Goal: Complete application form: Complete application form

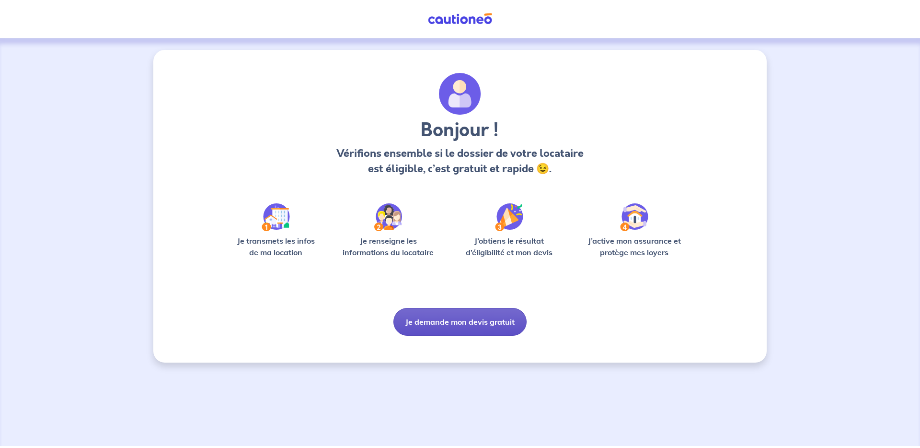
click at [451, 324] on button "Je demande mon devis gratuit" at bounding box center [459, 322] width 133 height 28
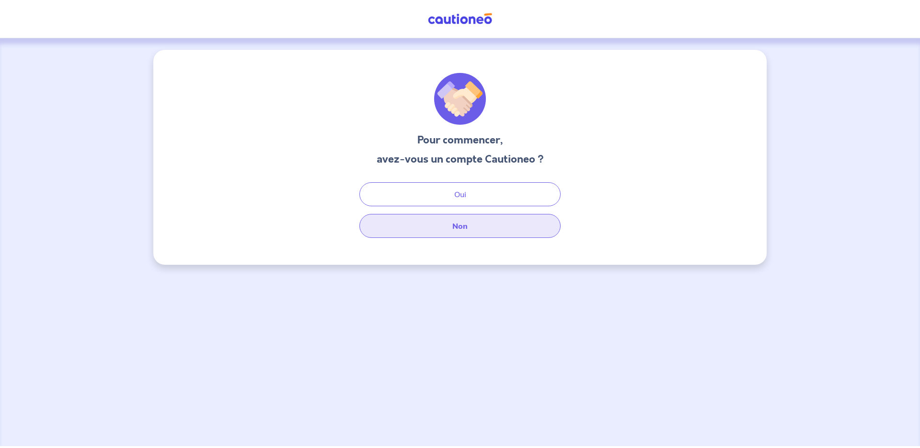
click at [453, 229] on button "Non" at bounding box center [459, 226] width 201 height 24
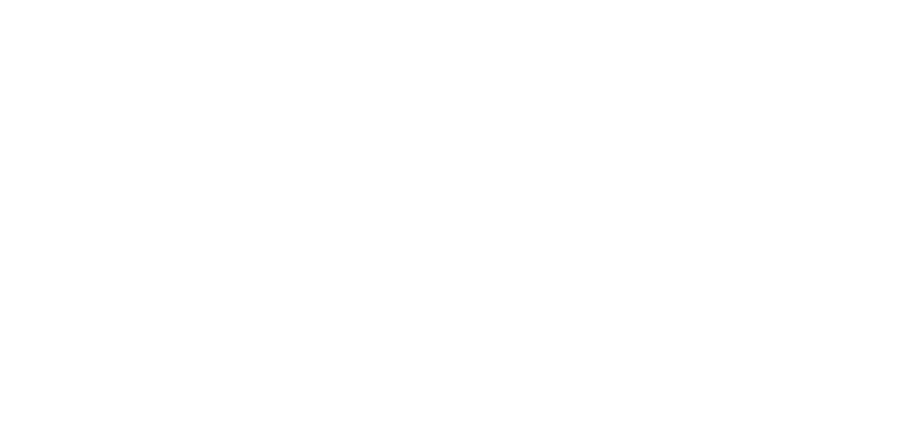
select select "FR"
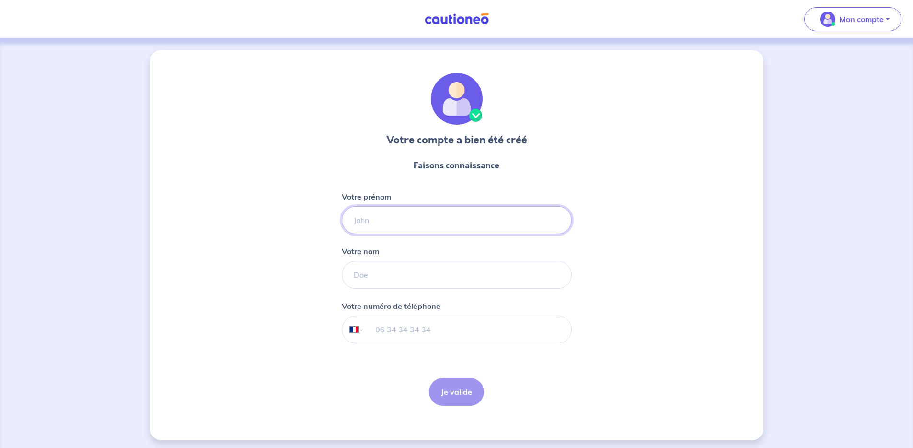
click at [383, 219] on input "Votre prénom" at bounding box center [457, 220] width 230 height 28
type input "Vivien"
type input "Legrand"
type input "06 98 24 32 02"
click at [448, 389] on button "Je valide" at bounding box center [456, 392] width 55 height 28
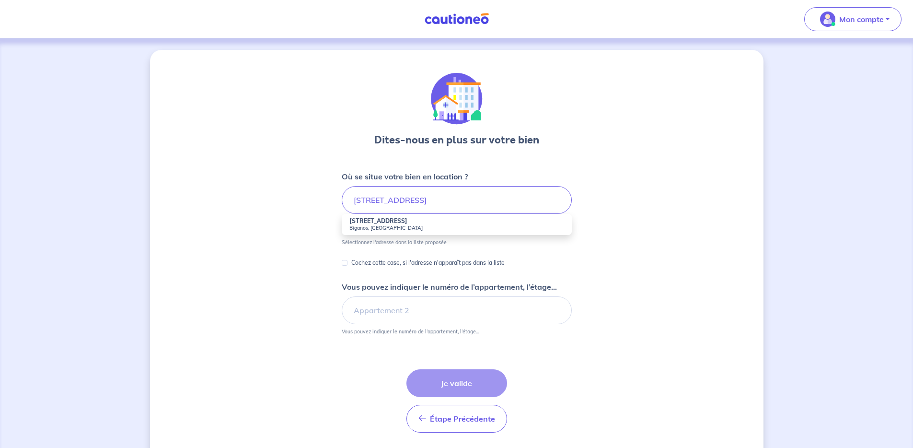
click at [442, 226] on small "Biganos, France" at bounding box center [456, 227] width 215 height 7
type input "60 Route de Bordeaux, Biganos, France"
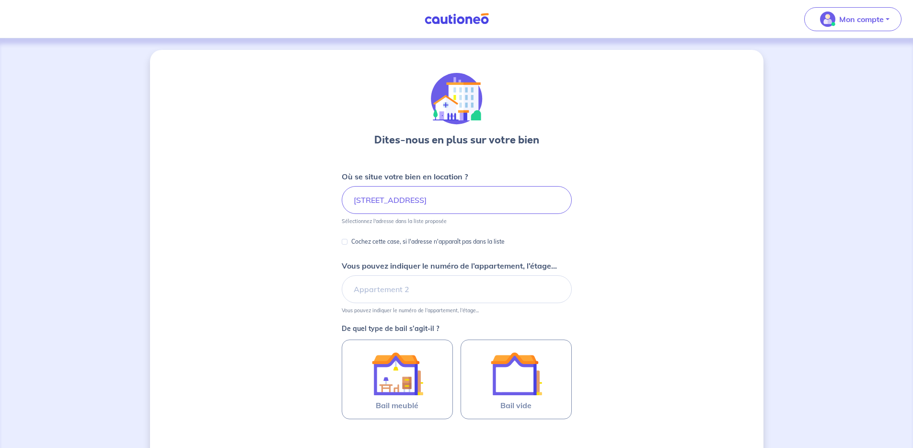
scroll to position [19, 0]
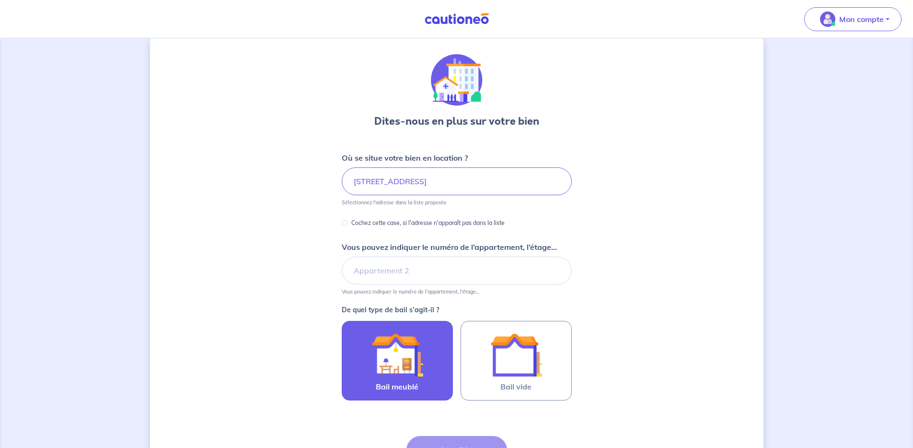
click at [415, 358] on img at bounding box center [397, 355] width 52 height 52
click at [0, 0] on input "Bail meublé" at bounding box center [0, 0] width 0 height 0
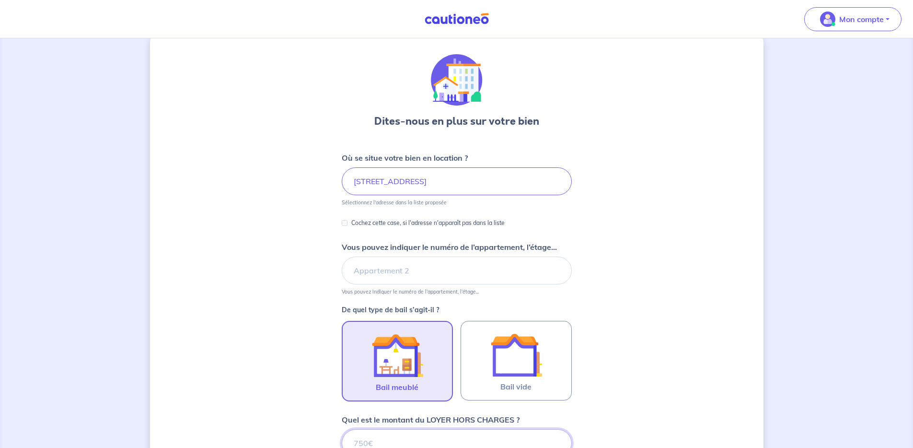
scroll to position [77, 0]
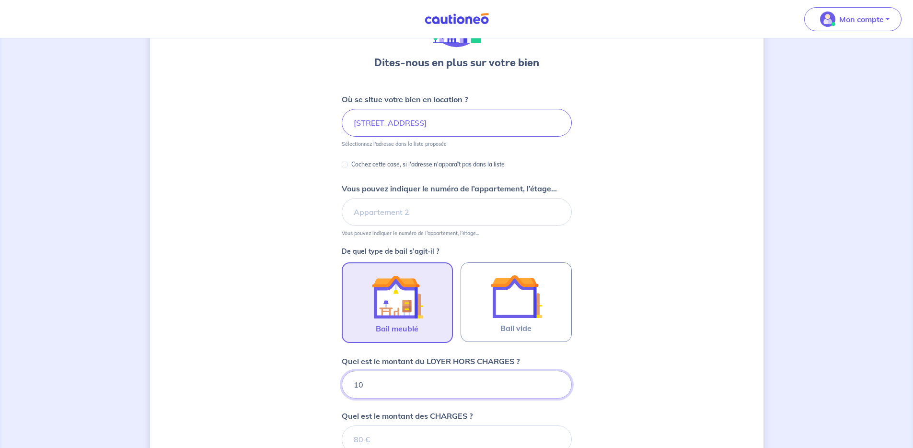
type input "105"
type input "1050"
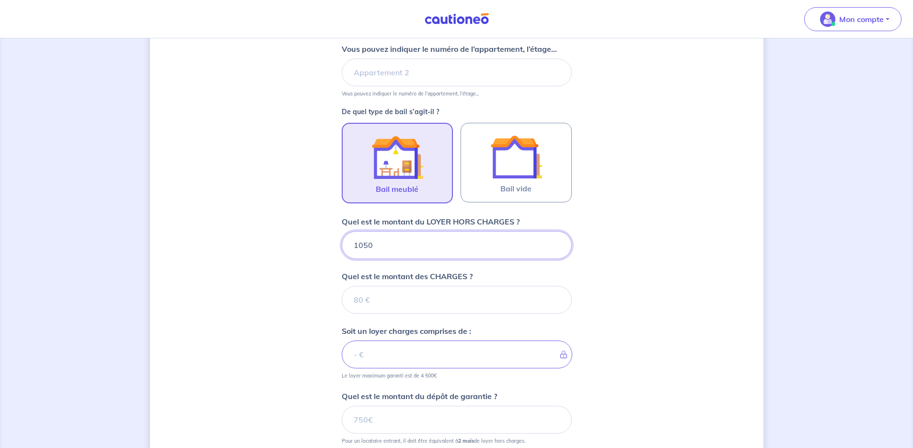
type input "1050"
click at [426, 296] on input "Quel est le montant des CHARGES ?" at bounding box center [457, 300] width 230 height 28
type input "50"
type input "1100"
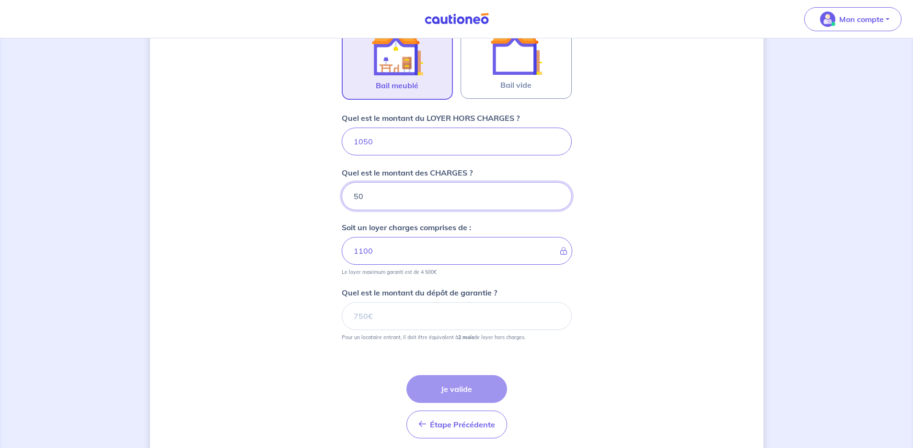
scroll to position [357, 0]
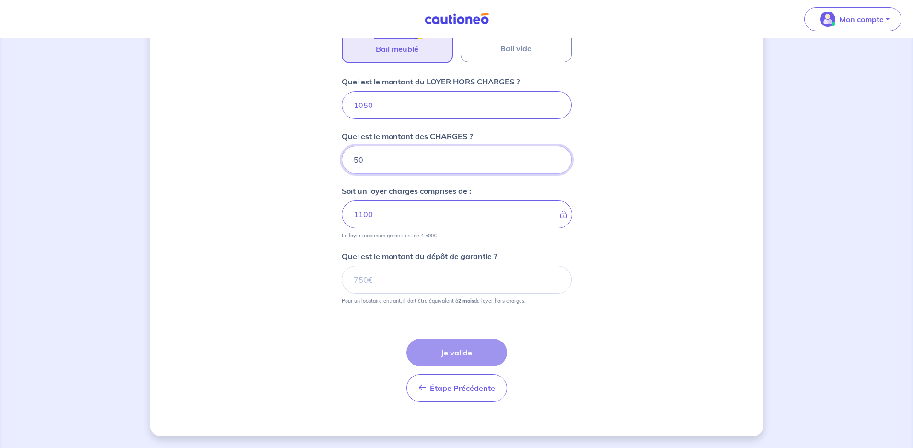
type input "50"
click at [475, 288] on input "Quel est le montant du dépôt de garantie ?" at bounding box center [457, 279] width 230 height 28
type input "2100"
click at [478, 357] on button "Je valide" at bounding box center [456, 352] width 101 height 28
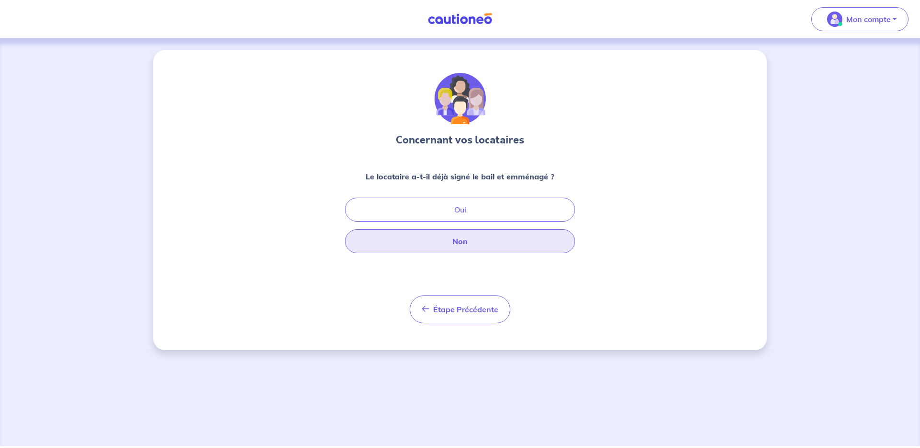
click at [509, 242] on button "Non" at bounding box center [460, 241] width 230 height 24
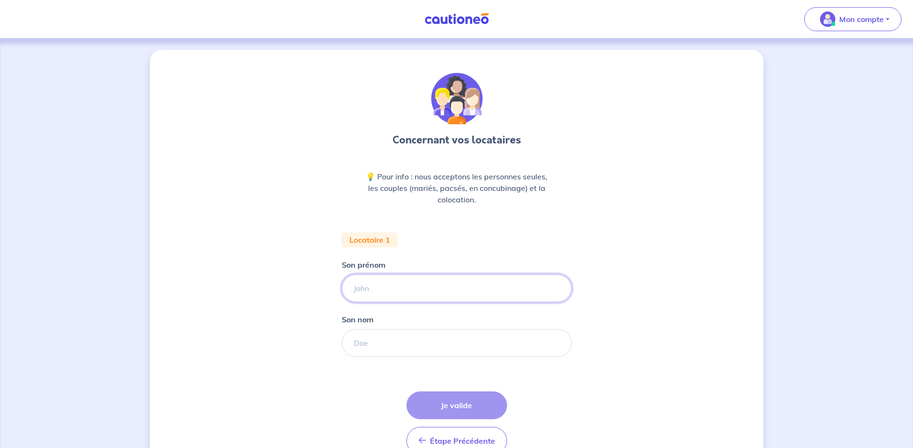
click at [432, 287] on input "Son prénom" at bounding box center [457, 288] width 230 height 28
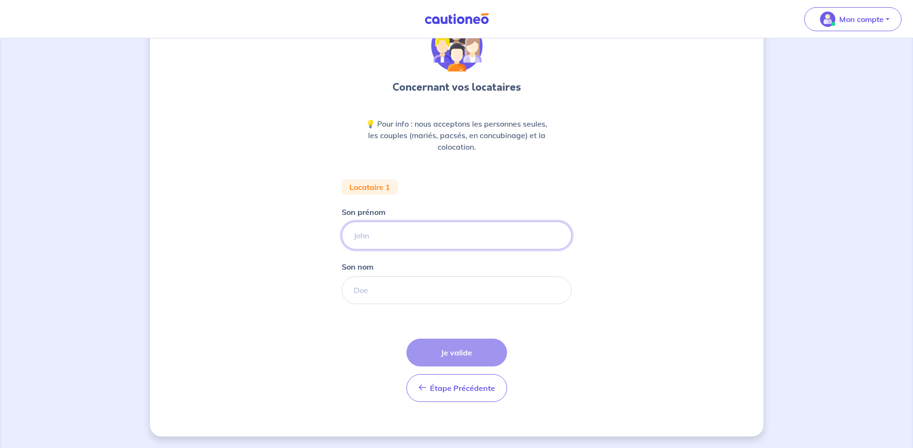
click at [391, 234] on input "Son prénom" at bounding box center [457, 235] width 230 height 28
click at [389, 239] on input "Nomy Houinou" at bounding box center [457, 235] width 230 height 28
type input "Nomy"
click at [387, 292] on input "Son nom" at bounding box center [457, 290] width 230 height 28
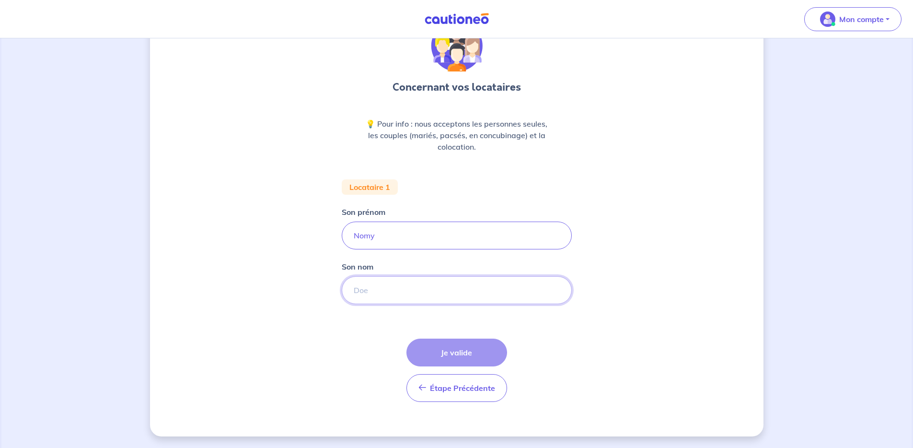
paste input "Houinou"
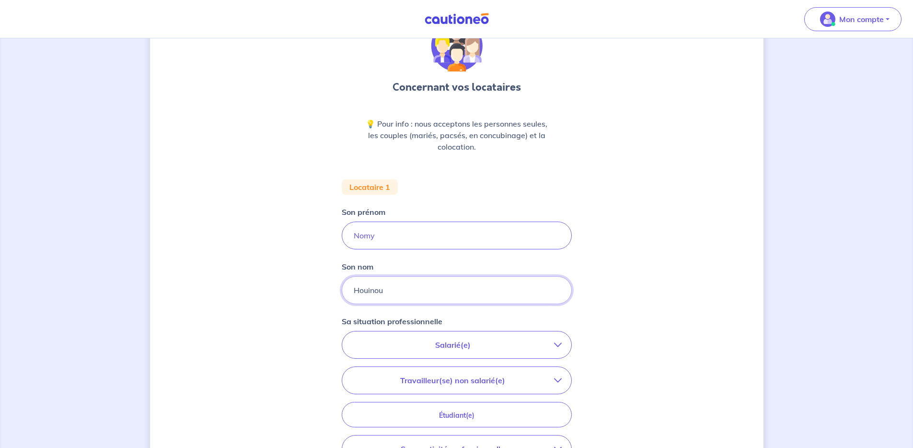
type input "Houinou"
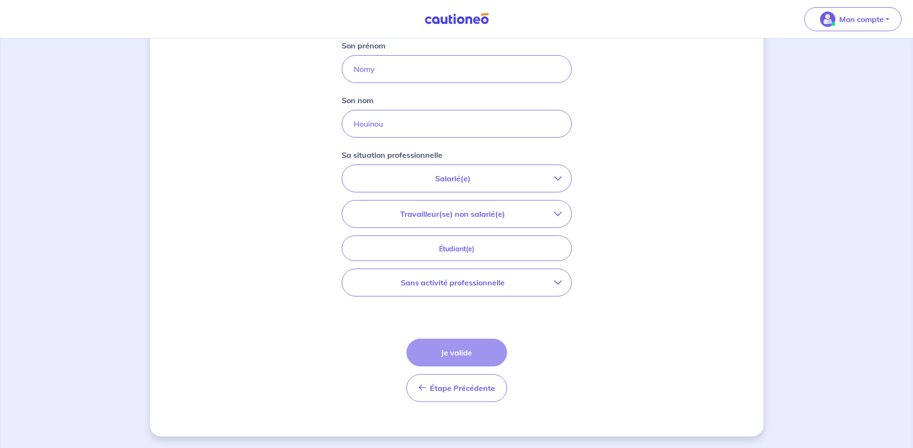
click at [474, 181] on p "Salarié(e)" at bounding box center [453, 179] width 202 height 12
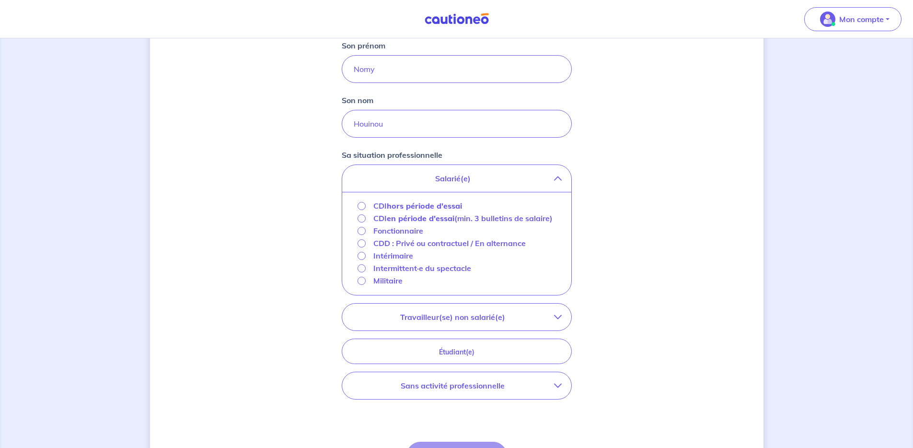
click at [402, 236] on p "Fonctionnaire" at bounding box center [398, 231] width 50 height 12
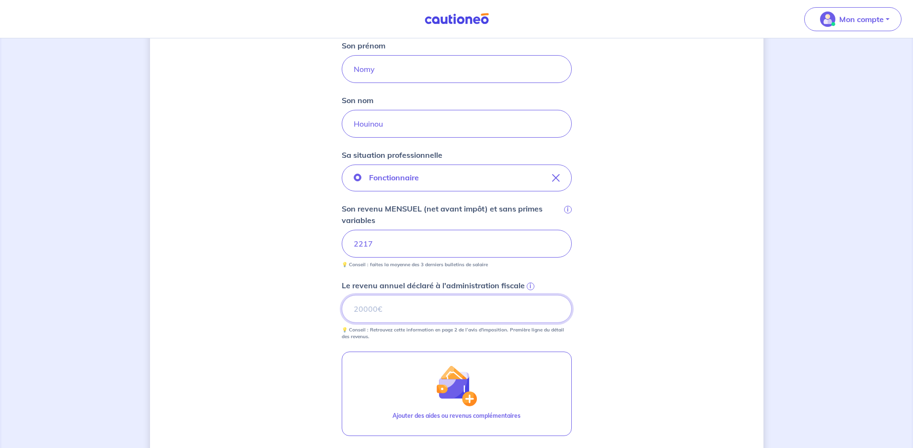
click at [423, 310] on input "Le revenu annuel déclaré à l'administration fiscale i" at bounding box center [457, 309] width 230 height 28
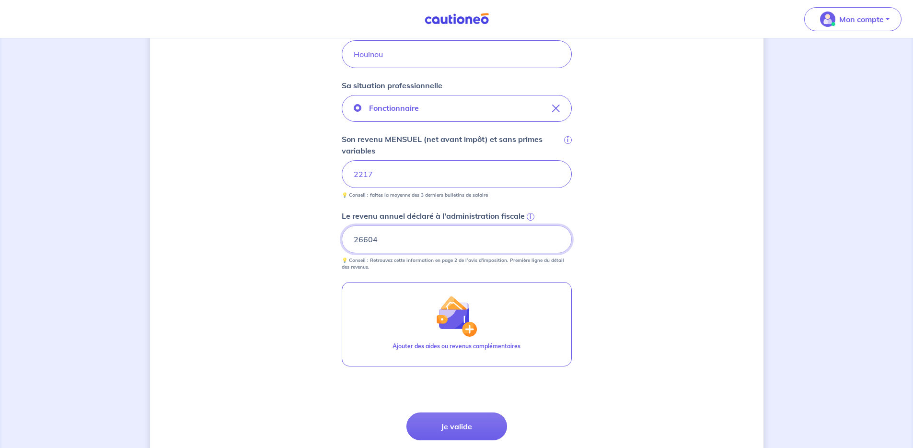
type input "26604"
click at [627, 304] on div "Concernant vos locataires 💡 Pour info : nous acceptons les personnes seules, le…" at bounding box center [456, 135] width 613 height 749
click at [470, 423] on button "Je valide" at bounding box center [456, 426] width 101 height 28
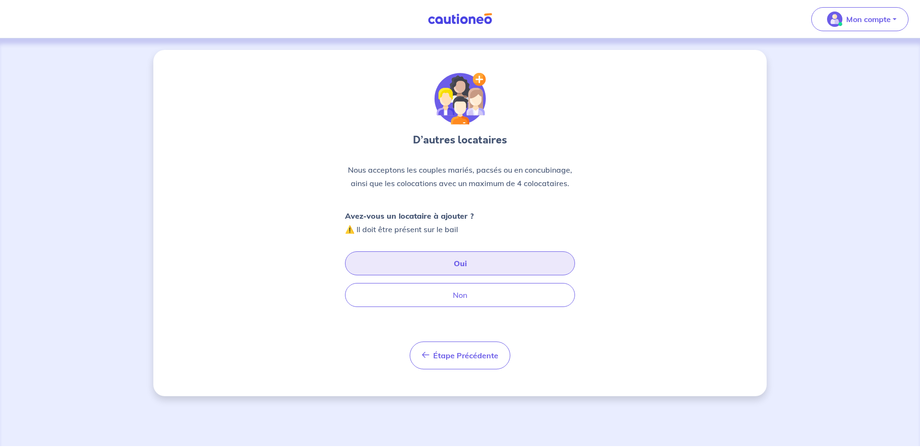
click at [470, 265] on button "Oui" at bounding box center [460, 263] width 230 height 24
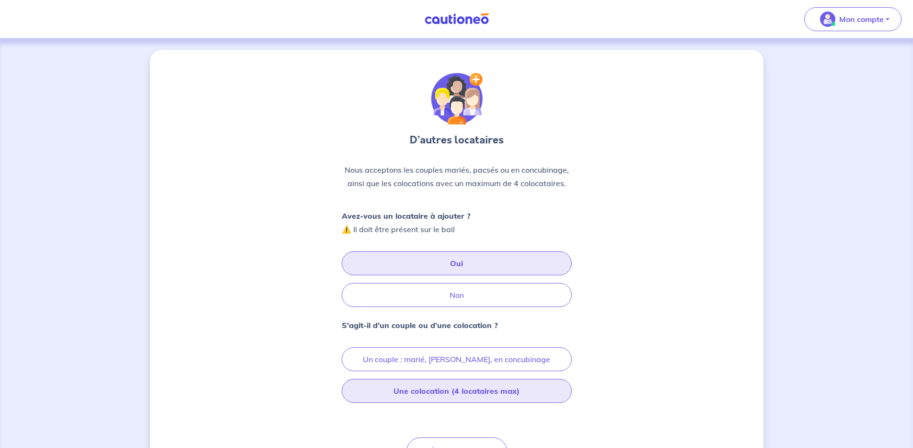
scroll to position [56, 0]
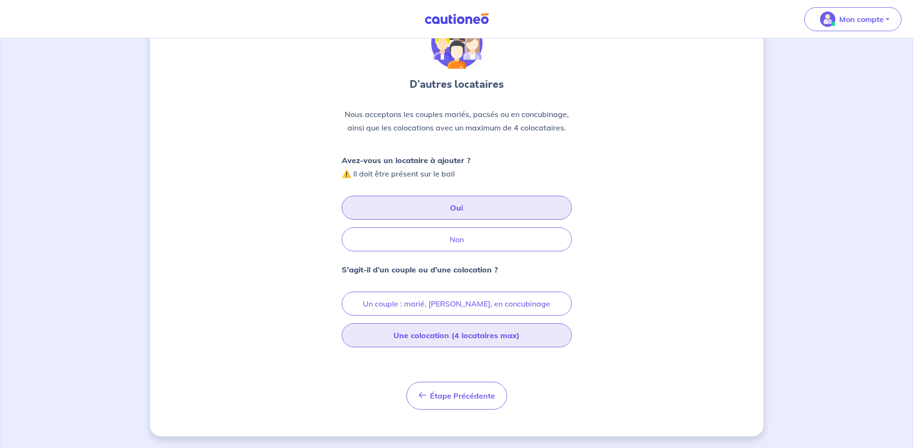
click at [446, 338] on button "Une colocation (4 locataires max)" at bounding box center [457, 335] width 230 height 24
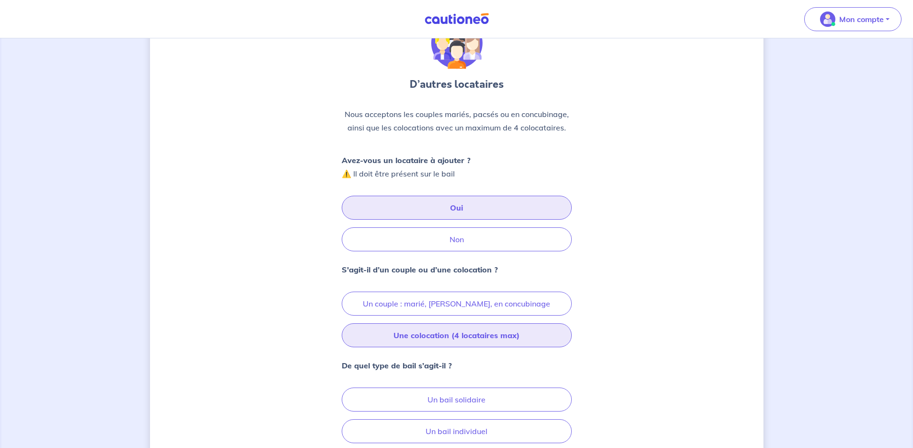
scroll to position [151, 0]
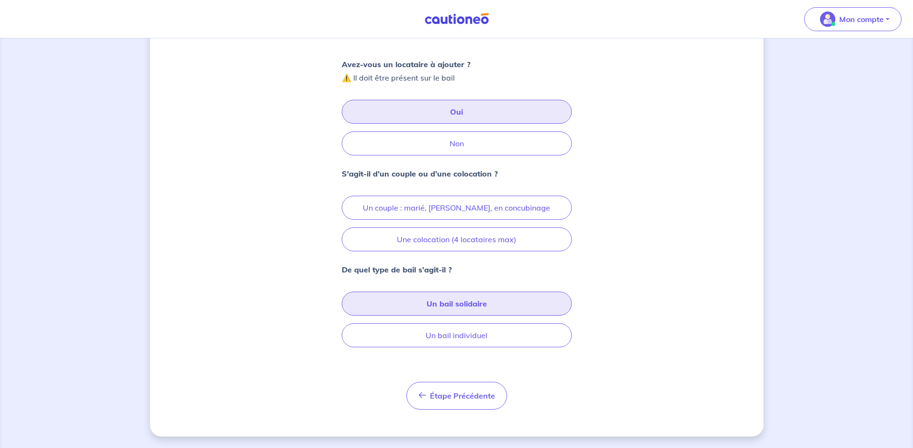
click at [431, 302] on button "Un bail solidaire" at bounding box center [457, 303] width 230 height 24
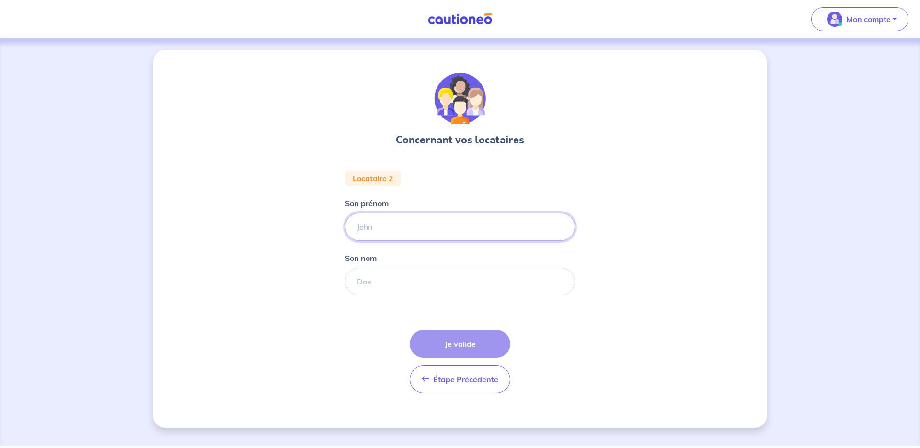
click at [409, 230] on input "Son prénom" at bounding box center [460, 227] width 230 height 28
click at [394, 230] on input "Son prénom" at bounding box center [460, 227] width 230 height 28
type input "Quentin"
type input "Q"
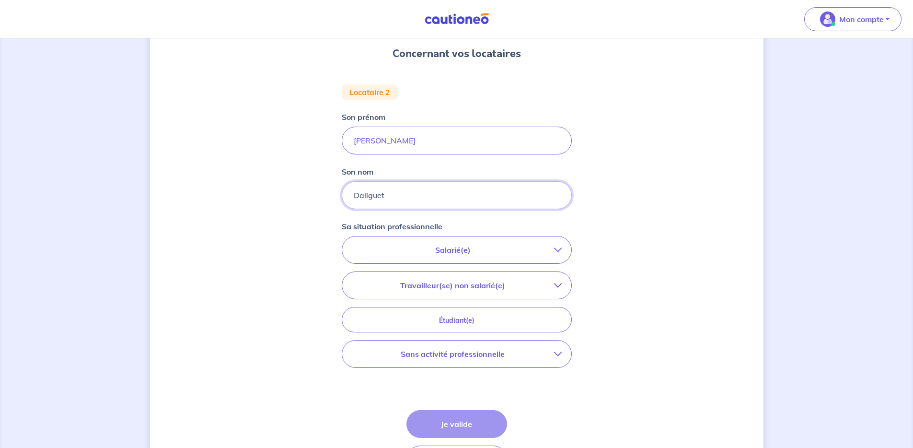
scroll to position [128, 0]
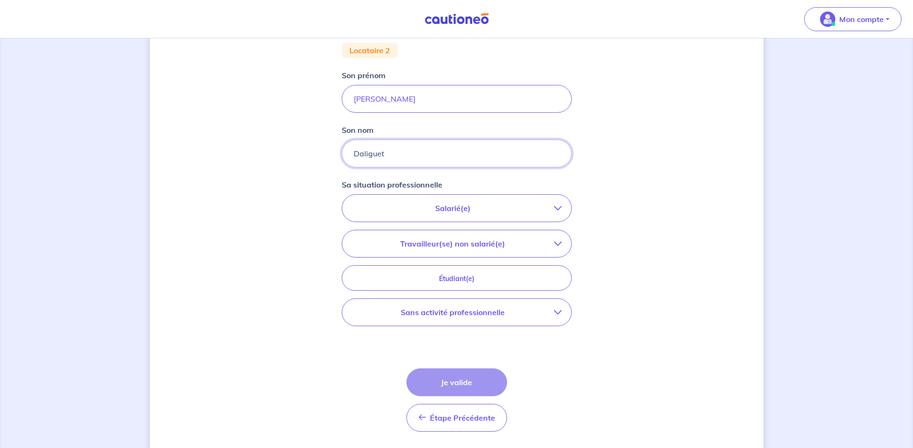
type input "Daliguet"
click at [465, 208] on p "Salarié(e)" at bounding box center [453, 208] width 202 height 12
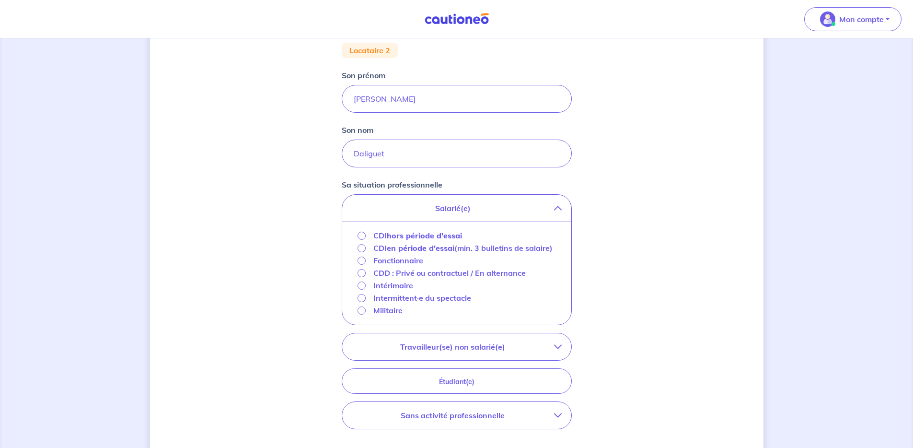
click at [445, 360] on button "Travailleur(se) non salarié(e)" at bounding box center [456, 346] width 229 height 27
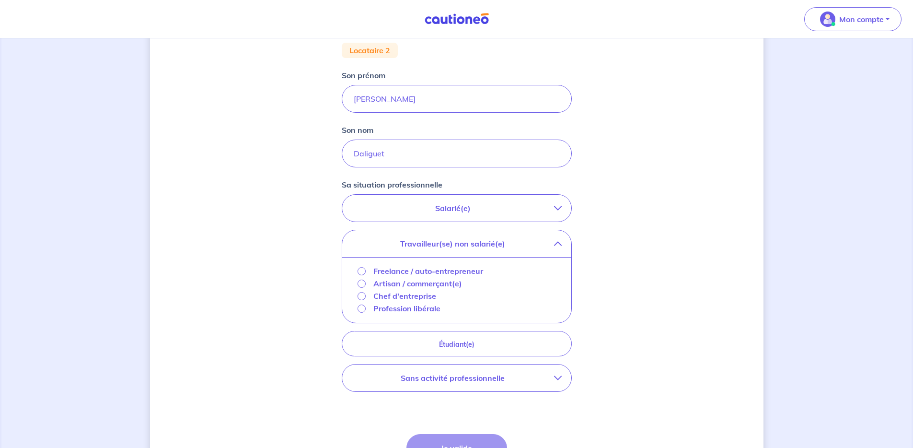
click at [408, 270] on p "Freelance / auto-entrepreneur" at bounding box center [428, 271] width 110 height 12
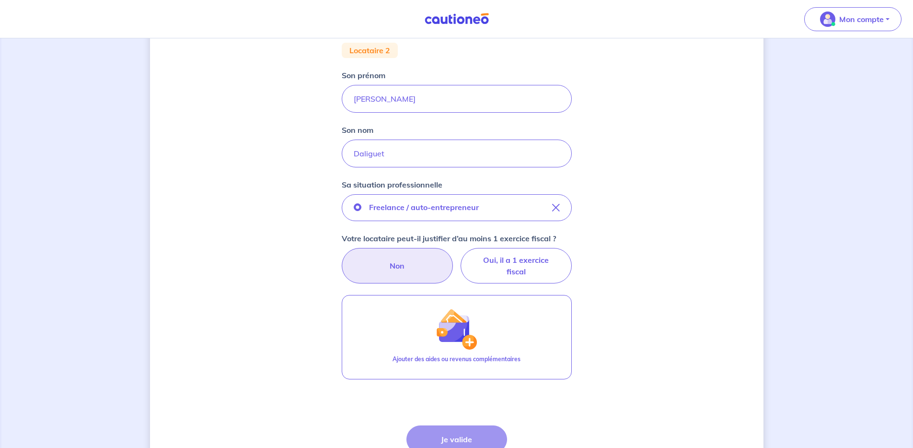
click at [417, 272] on label "Non" at bounding box center [397, 265] width 111 height 35
click at [453, 254] on input "Non" at bounding box center [456, 251] width 6 height 6
radio input "true"
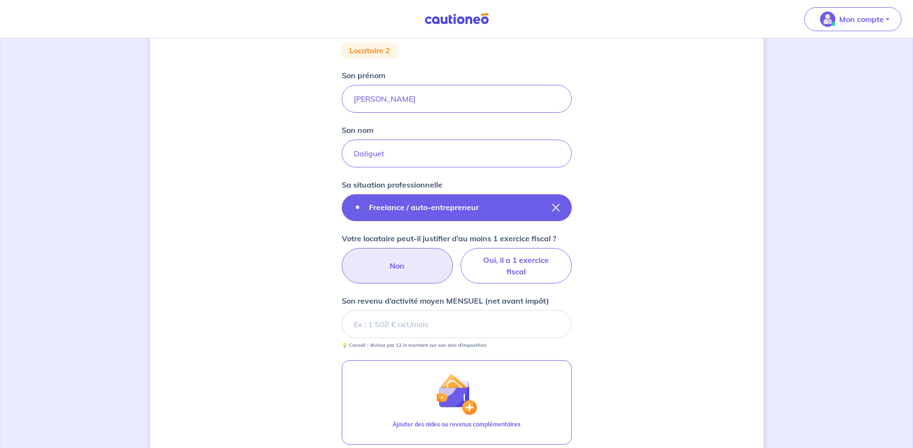
click at [432, 215] on button "Freelance / auto-entrepreneur" at bounding box center [457, 207] width 230 height 27
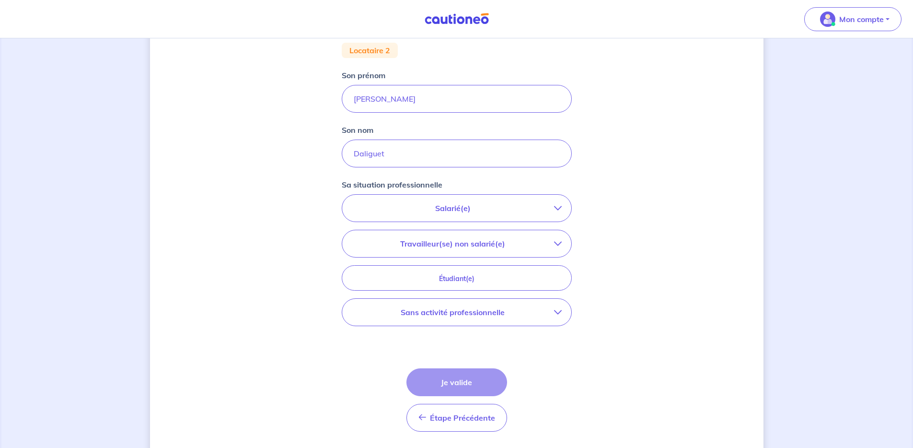
click at [450, 320] on button "Sans activité professionnelle" at bounding box center [456, 312] width 229 height 27
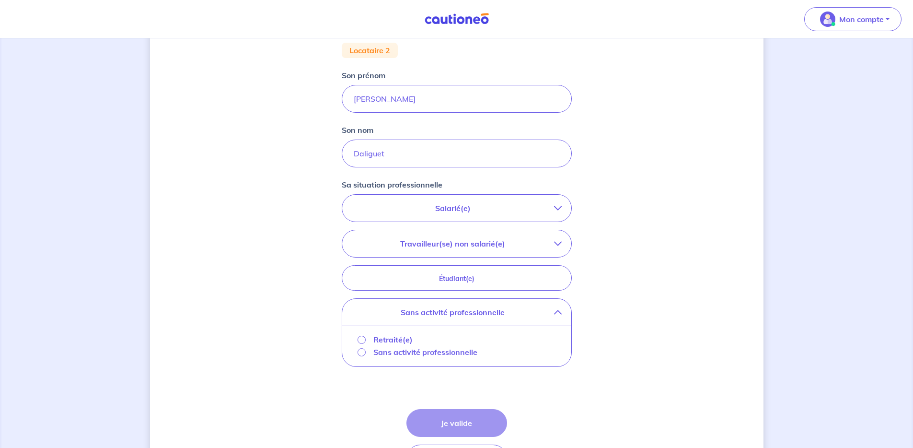
click at [395, 353] on p "Sans activité professionnelle" at bounding box center [425, 352] width 104 height 12
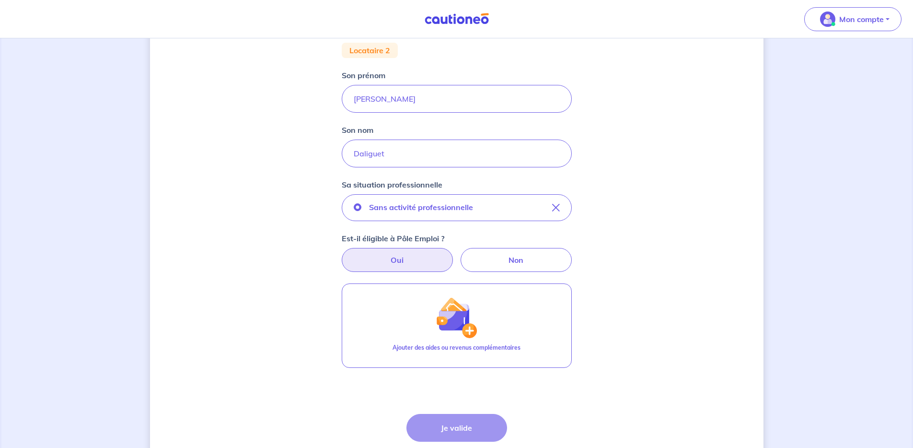
click at [401, 258] on label "Oui" at bounding box center [397, 260] width 111 height 24
click at [453, 254] on input "Oui" at bounding box center [456, 251] width 6 height 6
radio input "true"
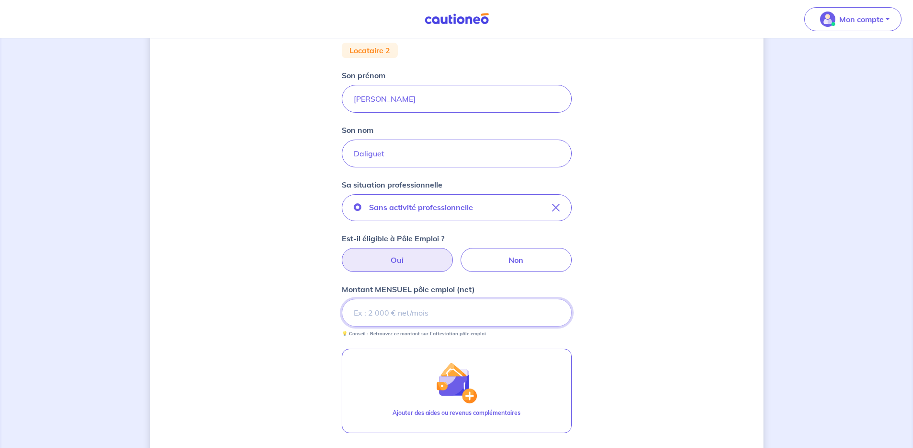
click at [408, 314] on input "Montant MENSUEL pôle emploi (net)" at bounding box center [457, 313] width 230 height 28
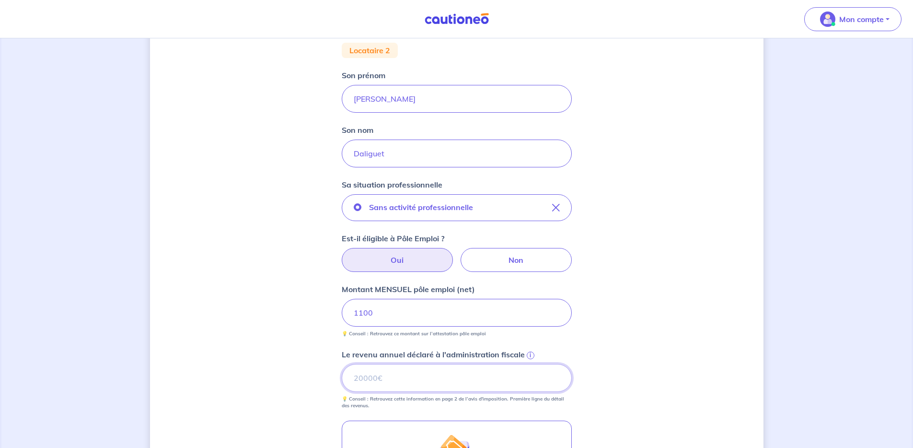
click at [396, 381] on input "Le revenu annuel déclaré à l'administration fiscale i" at bounding box center [457, 378] width 230 height 28
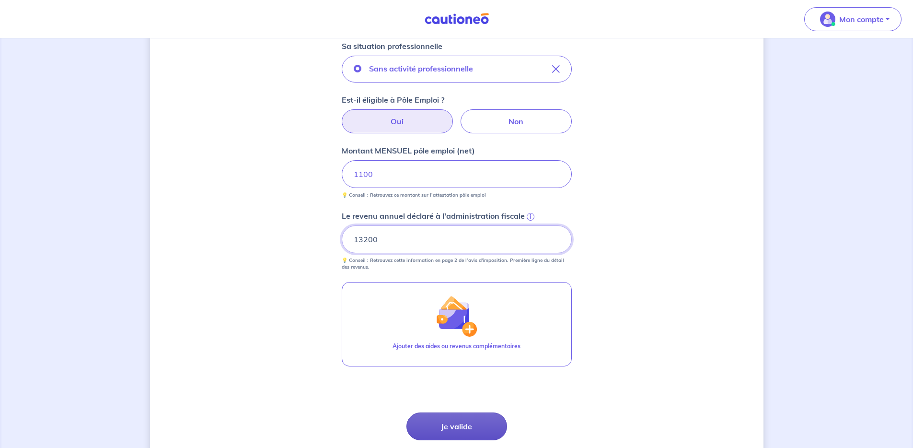
type input "13200"
click at [454, 427] on button "Je valide" at bounding box center [456, 426] width 101 height 28
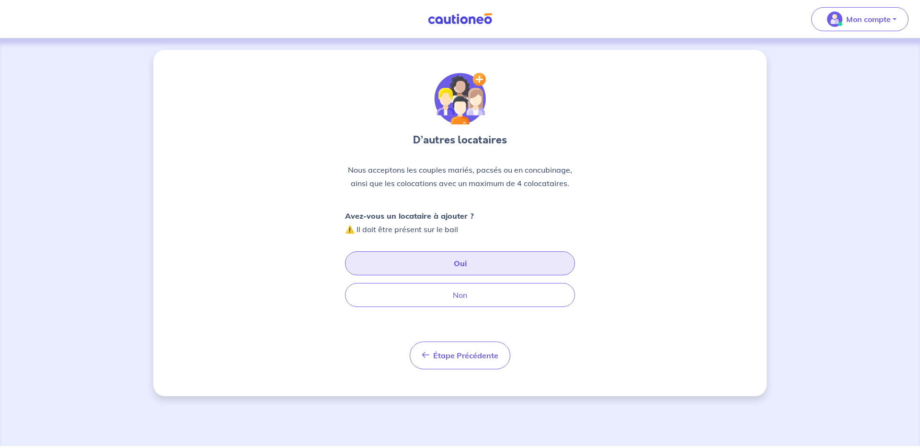
click at [442, 267] on button "Oui" at bounding box center [460, 263] width 230 height 24
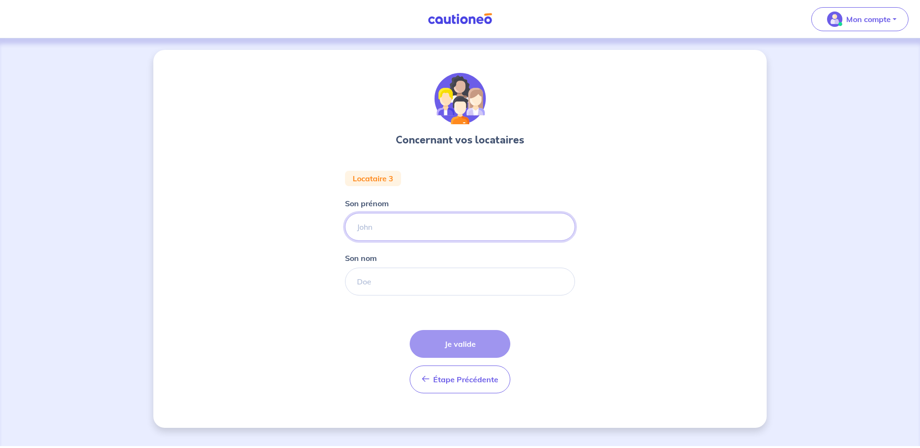
click at [401, 226] on input "Son prénom" at bounding box center [460, 227] width 230 height 28
type input "Sophie"
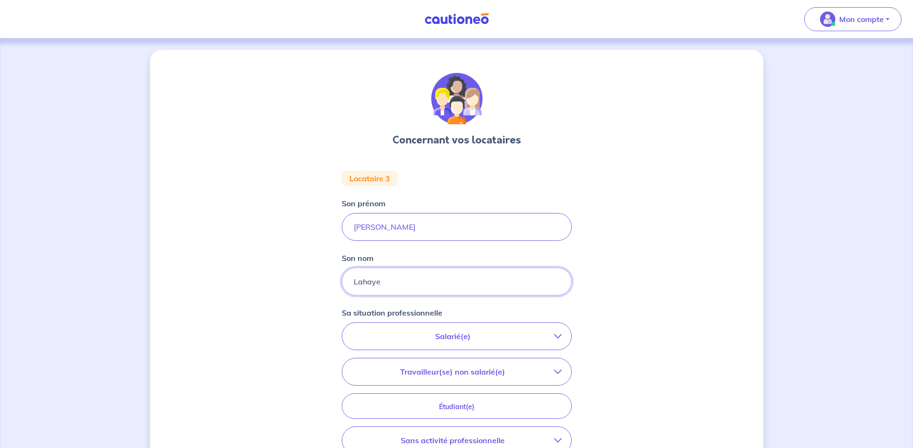
type input "Lahaye"
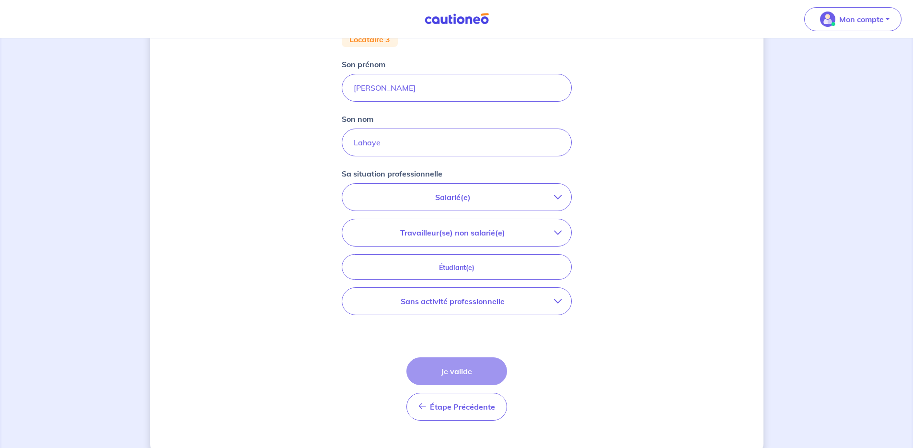
click at [455, 301] on p "Sans activité professionnelle" at bounding box center [453, 301] width 202 height 12
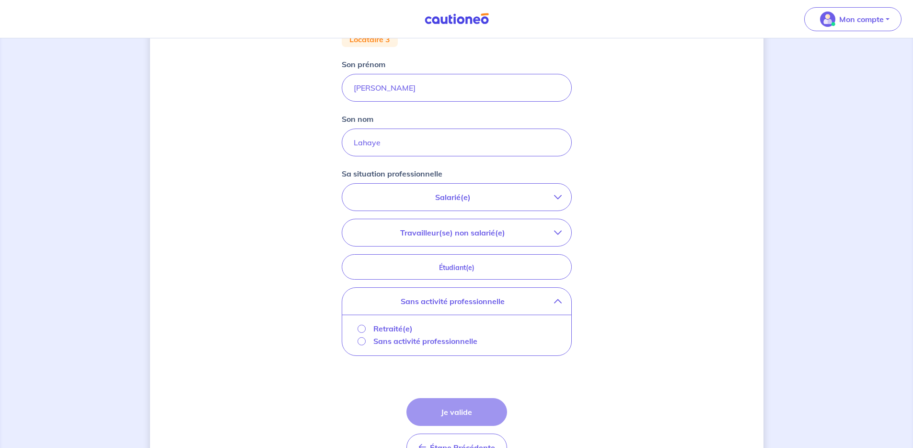
click at [407, 342] on p "Sans activité professionnelle" at bounding box center [425, 341] width 104 height 12
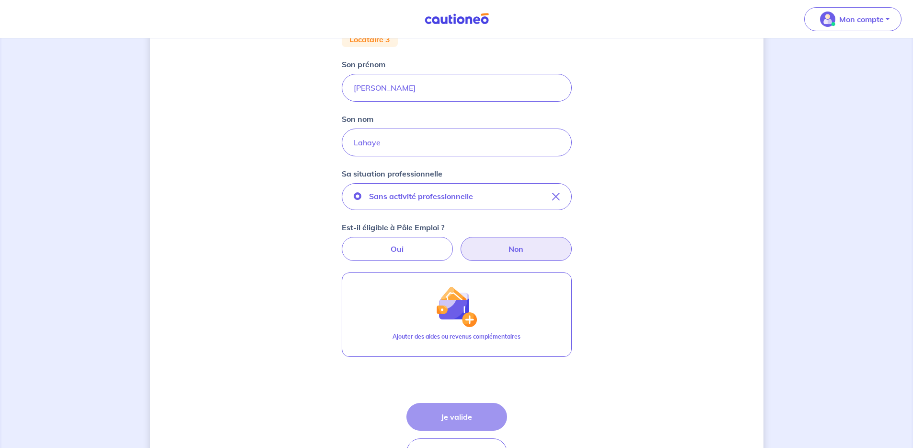
click at [530, 246] on label "Non" at bounding box center [516, 249] width 111 height 24
click at [460, 243] on input "Non" at bounding box center [456, 240] width 6 height 6
radio input "true"
click at [662, 197] on div "Concernant vos locataires Locataire 3 Son prénom Sophie Son nom Lahaye Sa situa…" at bounding box center [456, 205] width 613 height 589
click at [520, 249] on label "Non" at bounding box center [516, 249] width 111 height 24
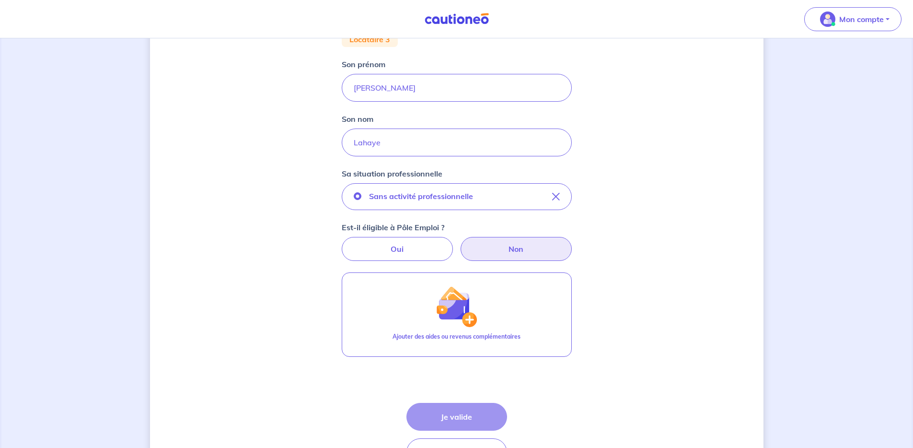
click at [460, 243] on input "Non" at bounding box center [456, 240] width 6 height 6
click at [413, 244] on label "Oui" at bounding box center [397, 249] width 111 height 24
click at [453, 243] on input "Oui" at bounding box center [456, 240] width 6 height 6
radio input "true"
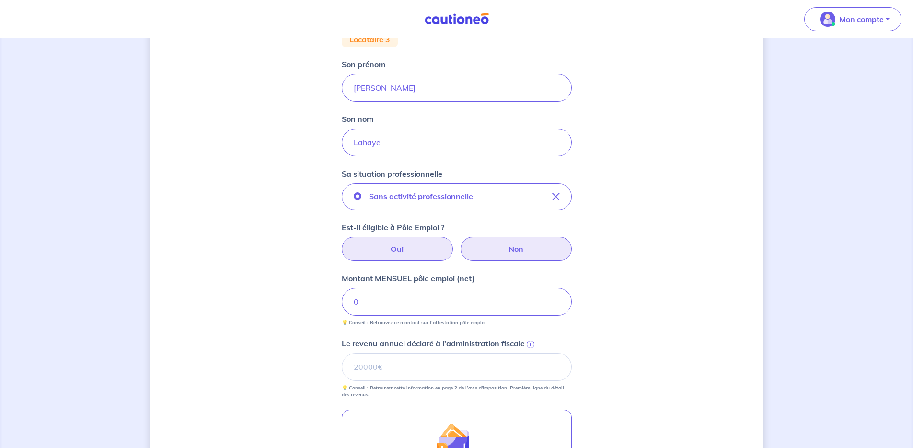
click at [530, 246] on label "Non" at bounding box center [516, 249] width 111 height 24
click at [460, 243] on input "Non" at bounding box center [456, 240] width 6 height 6
radio input "true"
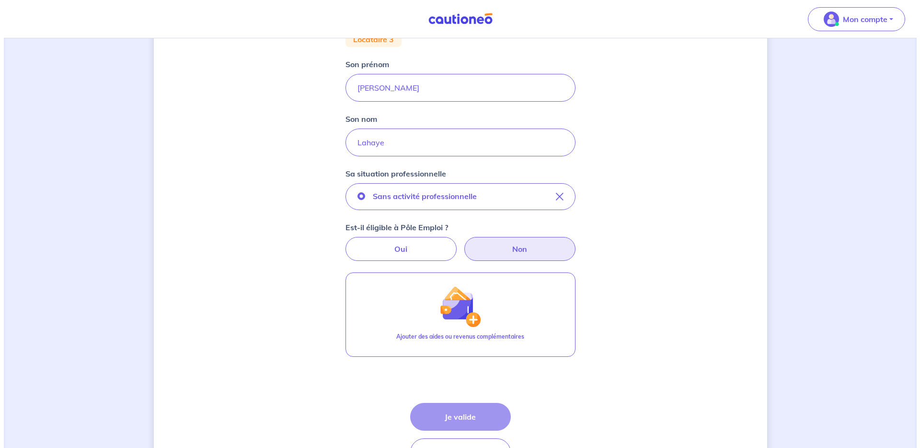
scroll to position [151, 0]
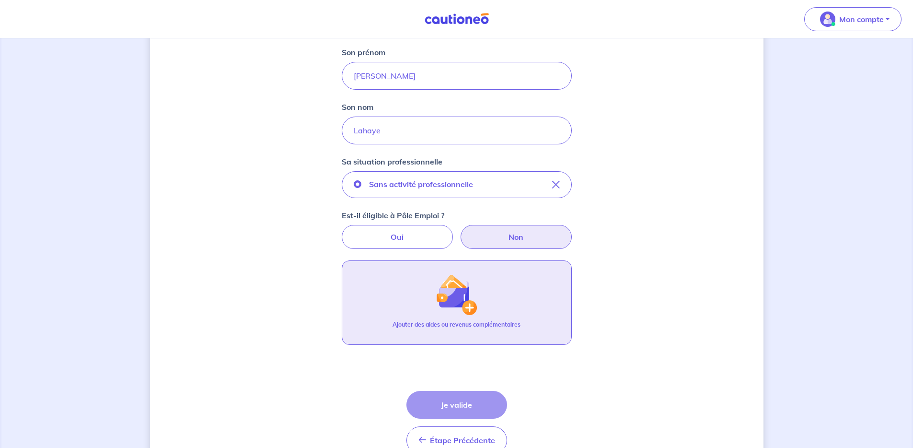
click at [439, 309] on img "button" at bounding box center [456, 294] width 41 height 41
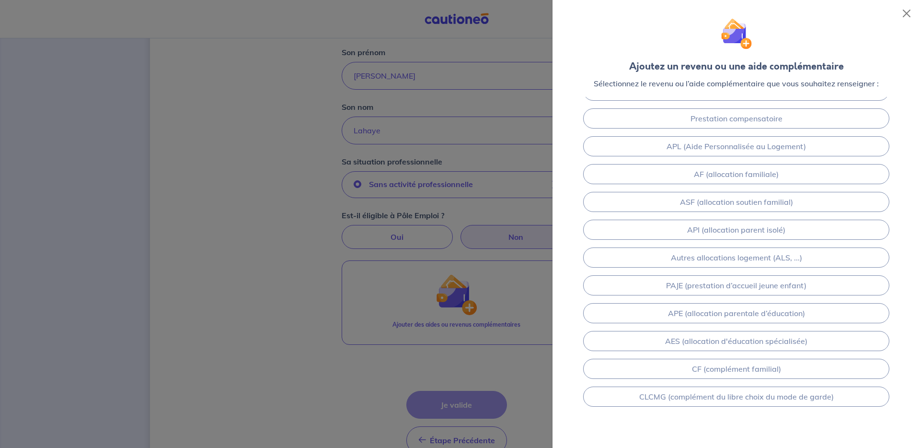
scroll to position [86, 0]
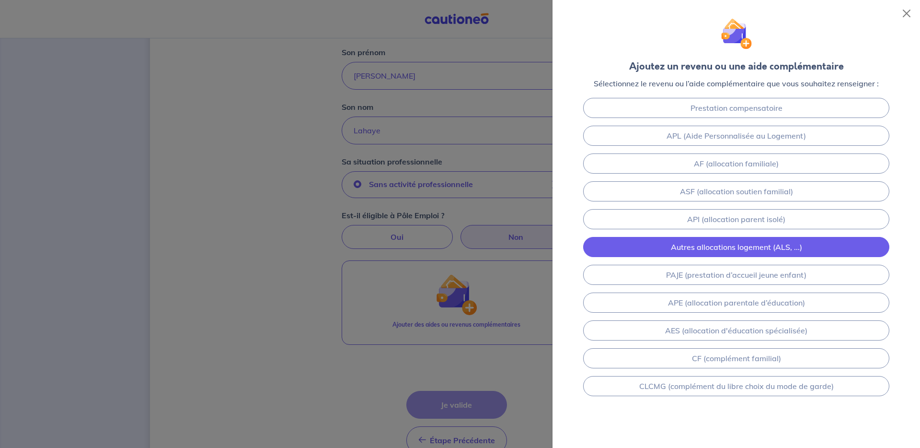
click at [718, 251] on link "Autres allocations logement (ALS, ...)" at bounding box center [736, 247] width 306 height 20
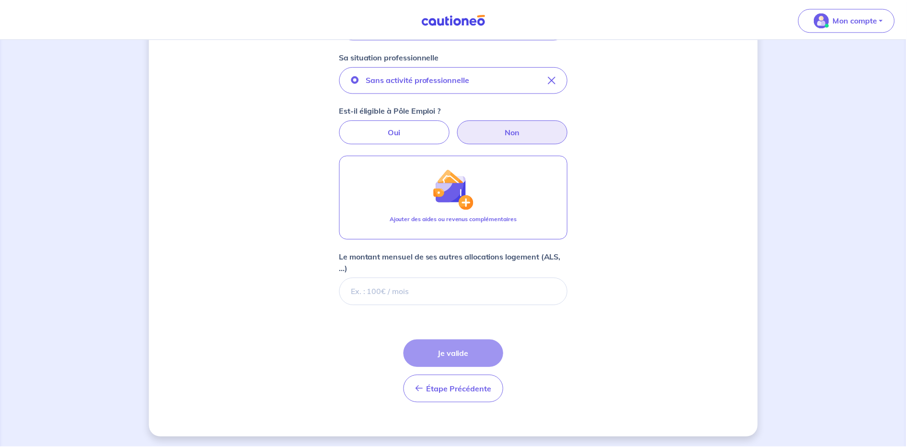
scroll to position [258, 0]
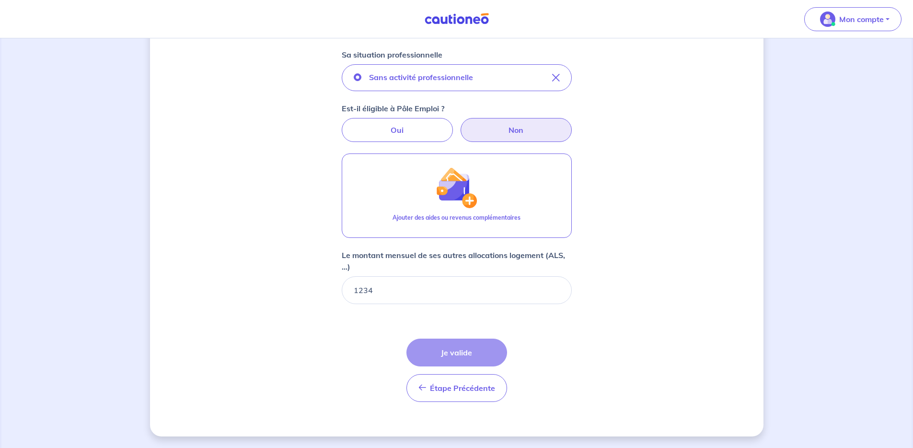
click at [466, 352] on div "Étape Précédente Précédent Je valide Je valide" at bounding box center [456, 369] width 101 height 63
click at [388, 325] on form "Locataire 3 Son prénom Sophie Son nom Lahaye Sa situation professionnelle Sans …" at bounding box center [457, 161] width 230 height 496
click at [583, 329] on div "Concernant vos locataires Locataire 3 Son prénom Sophie Son nom Lahaye Sa situa…" at bounding box center [456, 114] width 613 height 644
click at [453, 352] on div "Étape Précédente Précédent Je valide Je valide" at bounding box center [456, 369] width 101 height 63
click at [551, 334] on form "Locataire 3 Son prénom Sophie Son nom Lahaye Sa situation professionnelle Sans …" at bounding box center [457, 161] width 230 height 496
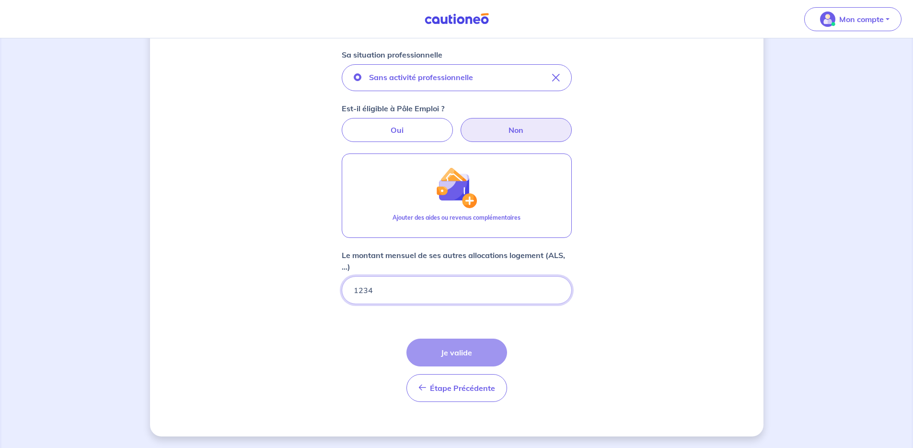
click at [444, 300] on input "1234" at bounding box center [457, 290] width 230 height 28
type input "1234.00"
click at [638, 323] on div "Concernant vos locataires Locataire 3 Son prénom Sophie Son nom Lahaye Sa situa…" at bounding box center [456, 114] width 613 height 644
click at [600, 331] on div "Concernant vos locataires Locataire 3 Son prénom Sophie Son nom Lahaye Sa situa…" at bounding box center [456, 114] width 613 height 644
click at [452, 352] on div "Étape Précédente Précédent Je valide Je valide" at bounding box center [456, 369] width 101 height 63
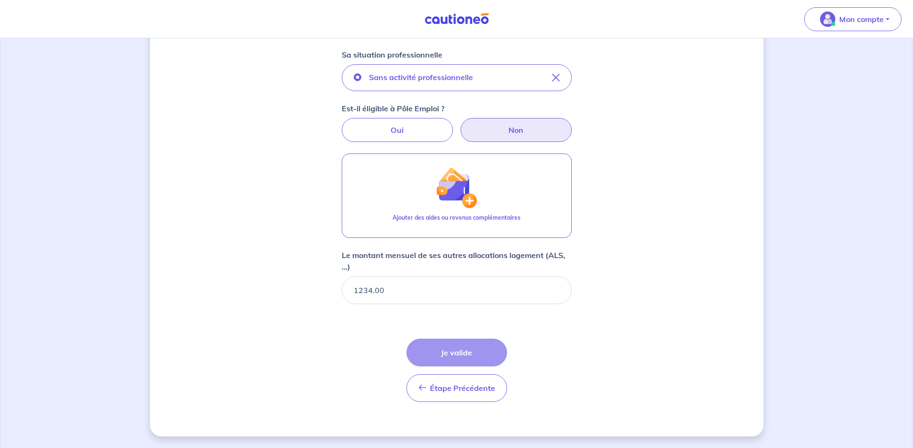
click at [452, 352] on div "Étape Précédente Précédent Je valide Je valide" at bounding box center [456, 369] width 101 height 63
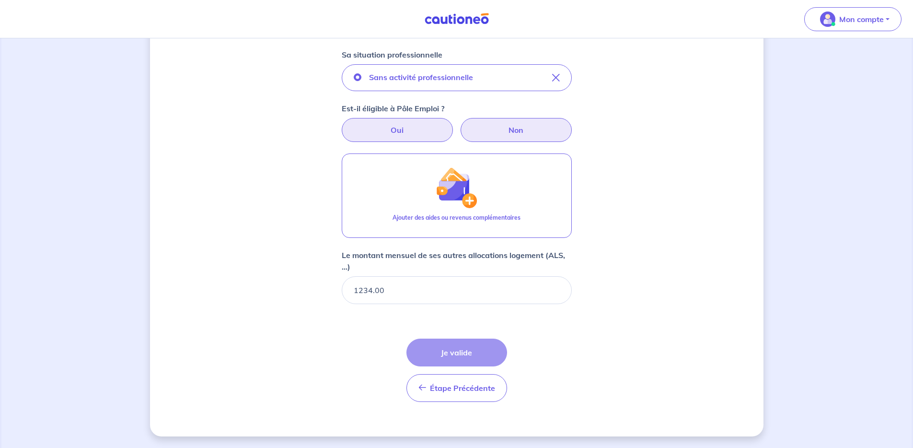
click at [406, 126] on label "Oui" at bounding box center [397, 130] width 111 height 24
click at [453, 124] on input "Oui" at bounding box center [456, 121] width 6 height 6
radio input "true"
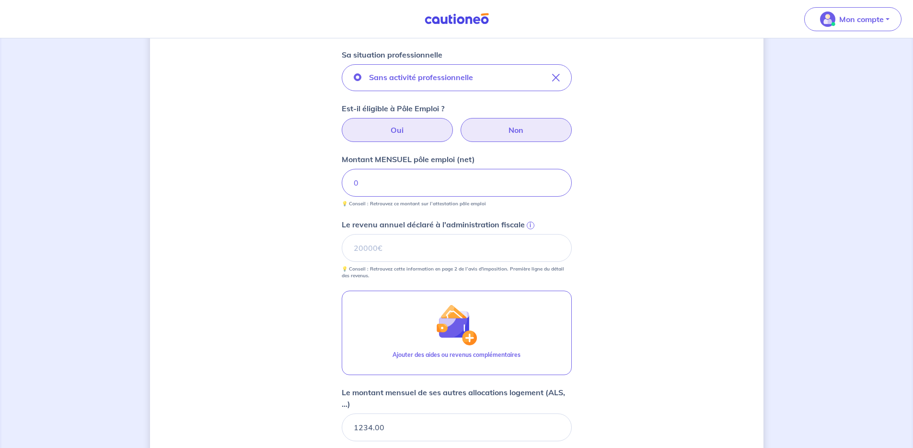
click at [510, 128] on label "Non" at bounding box center [516, 130] width 111 height 24
click at [460, 124] on input "Non" at bounding box center [456, 121] width 6 height 6
radio input "true"
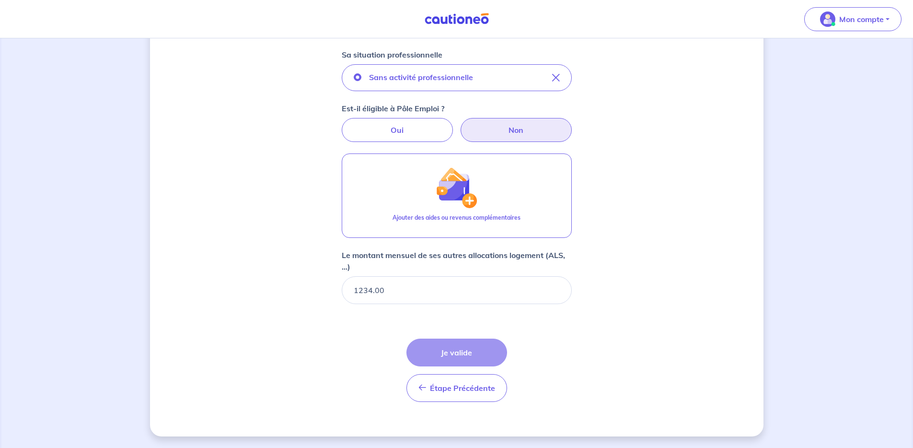
drag, startPoint x: 453, startPoint y: 342, endPoint x: 451, endPoint y: 348, distance: 6.9
click at [453, 342] on div "Étape Précédente Précédent Je valide Je valide" at bounding box center [456, 369] width 101 height 63
click at [431, 292] on input "1234.00" at bounding box center [457, 290] width 230 height 28
type input "1234"
click at [344, 353] on form "Locataire 3 Son prénom Sophie Son nom Lahaye Sa situation professionnelle Sans …" at bounding box center [457, 161] width 230 height 496
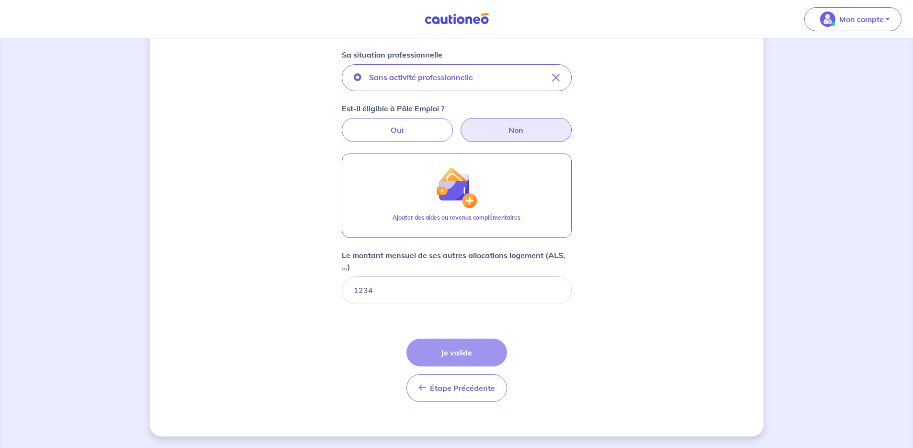
click at [461, 357] on div "Étape Précédente Précédent Je valide Je valide" at bounding box center [456, 369] width 101 height 63
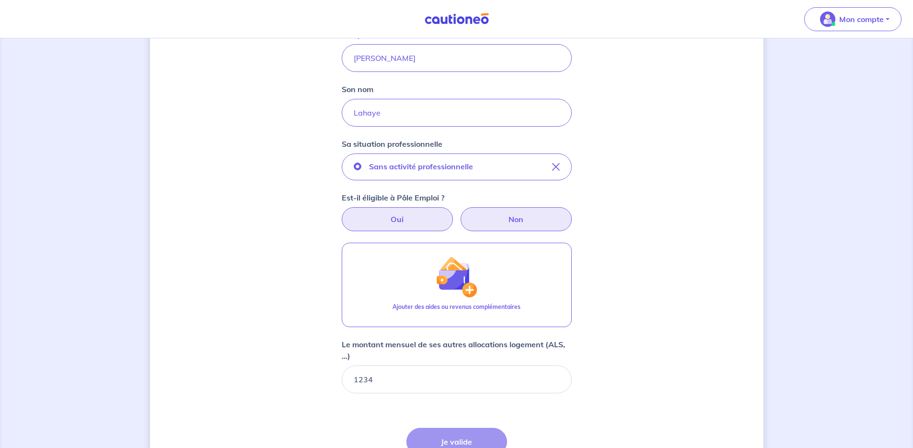
click at [434, 221] on label "Oui" at bounding box center [397, 219] width 111 height 24
click at [453, 213] on input "Oui" at bounding box center [456, 210] width 6 height 6
radio input "true"
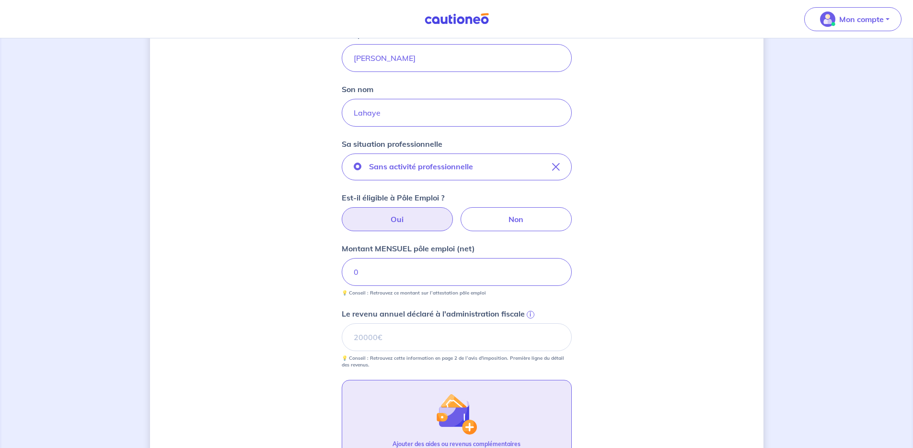
scroll to position [357, 0]
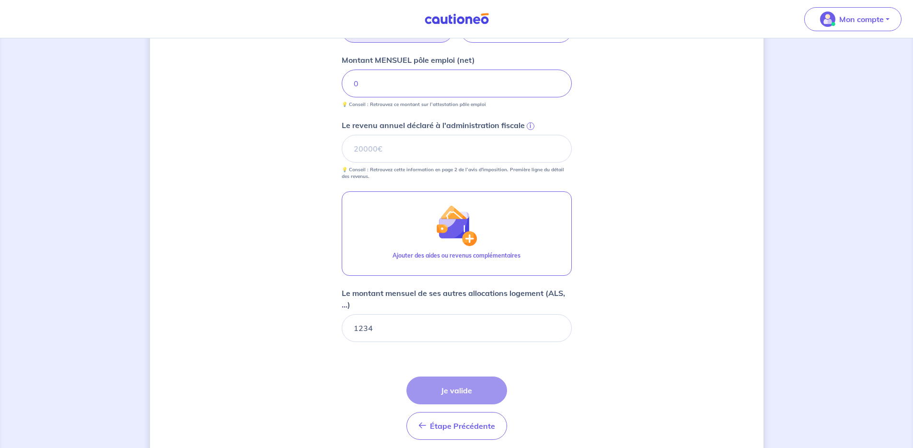
click at [450, 386] on div "Étape Précédente Précédent Je valide Je valide" at bounding box center [456, 407] width 101 height 63
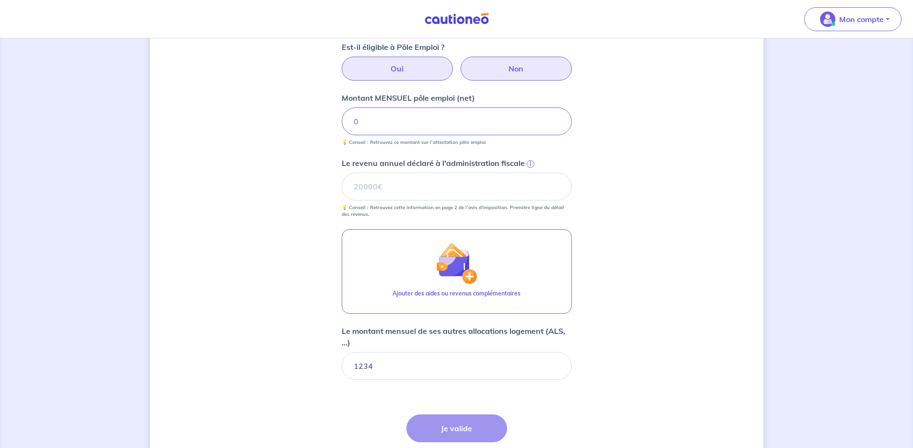
click at [513, 61] on label "Non" at bounding box center [516, 69] width 111 height 24
click at [460, 61] on input "Non" at bounding box center [456, 60] width 6 height 6
radio input "true"
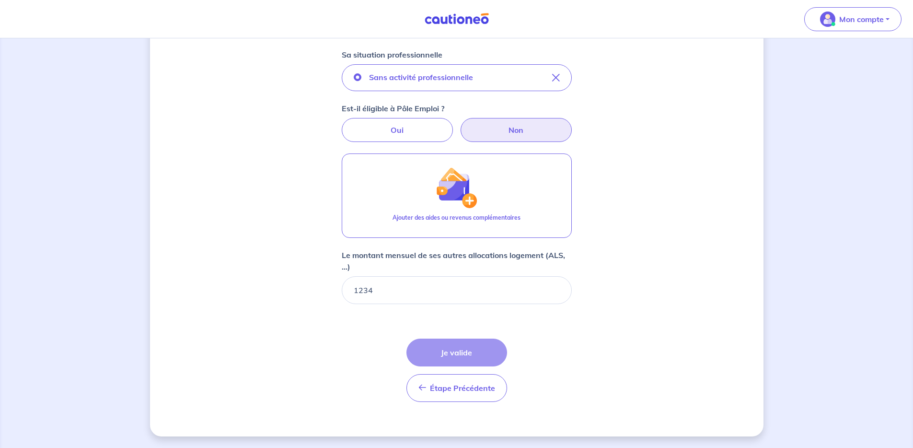
scroll to position [258, 0]
click at [469, 356] on div "Étape Précédente Précédent Je valide Je valide" at bounding box center [456, 369] width 101 height 63
click at [468, 356] on div "Étape Précédente Précédent Je valide Je valide" at bounding box center [456, 369] width 101 height 63
click at [464, 393] on button "Étape Précédente Précédent" at bounding box center [456, 388] width 101 height 28
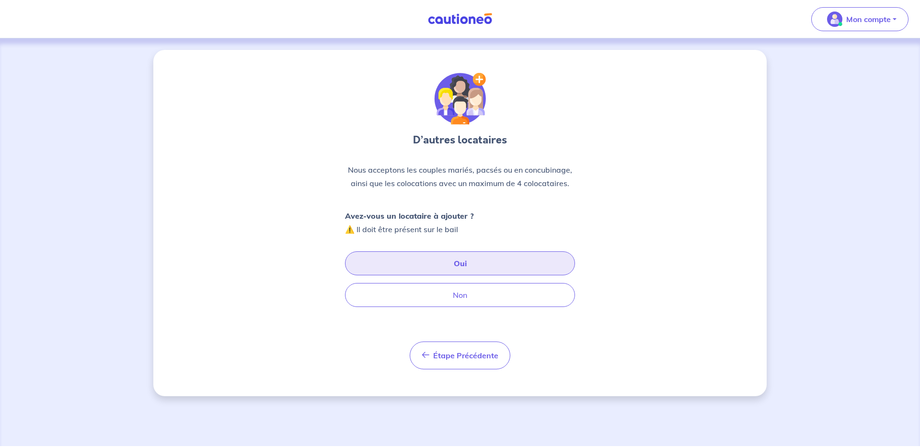
click at [459, 268] on button "Oui" at bounding box center [460, 263] width 230 height 24
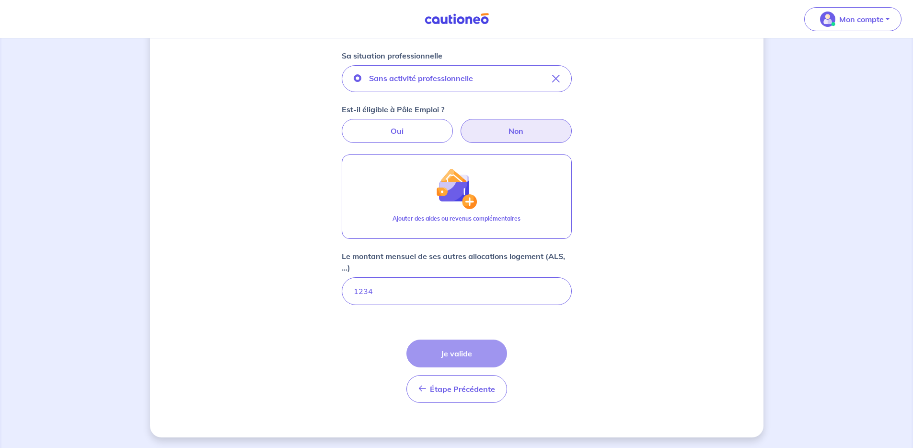
scroll to position [258, 0]
click at [458, 355] on div "Étape Précédente Précédent Je valide Je valide" at bounding box center [456, 369] width 101 height 63
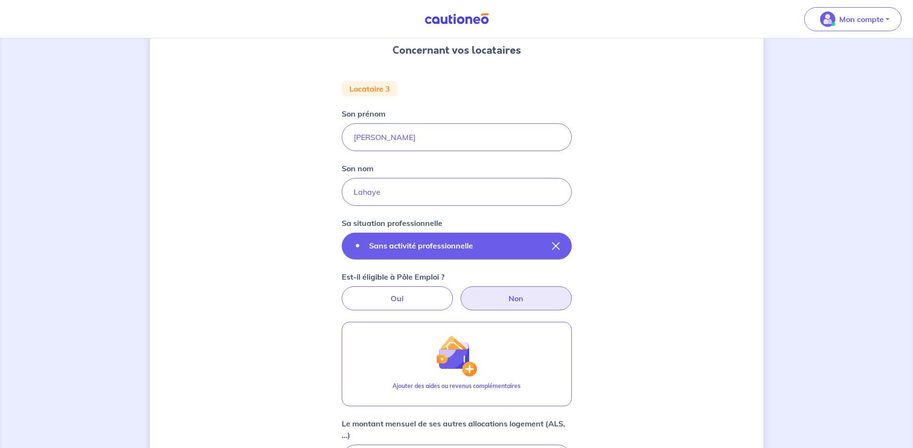
click at [461, 245] on p "Sans activité professionnelle" at bounding box center [421, 246] width 104 height 12
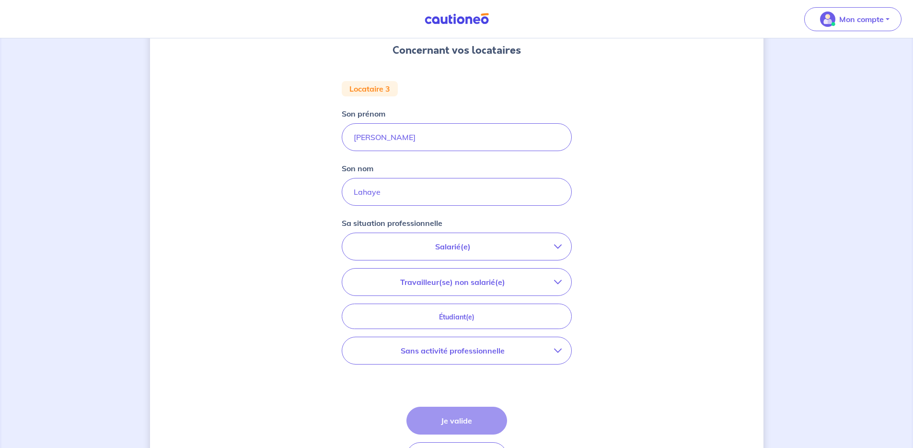
click at [488, 252] on p "Salarié(e)" at bounding box center [453, 247] width 202 height 12
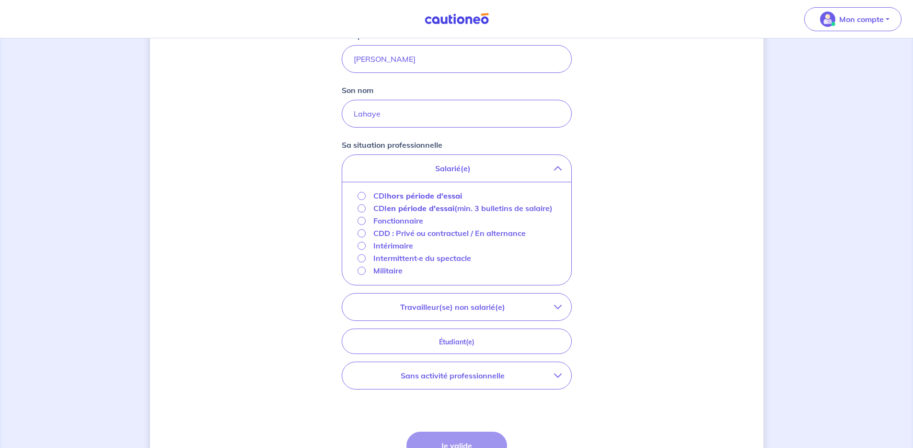
scroll to position [272, 0]
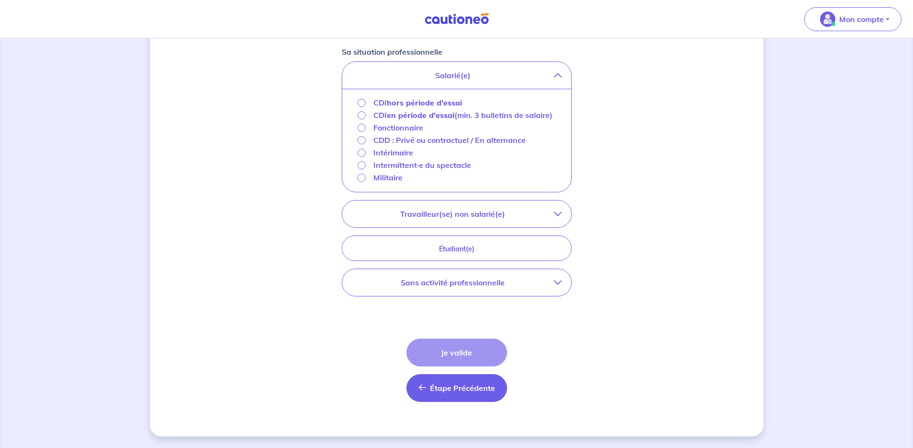
click at [468, 390] on span "Étape Précédente" at bounding box center [462, 388] width 65 height 10
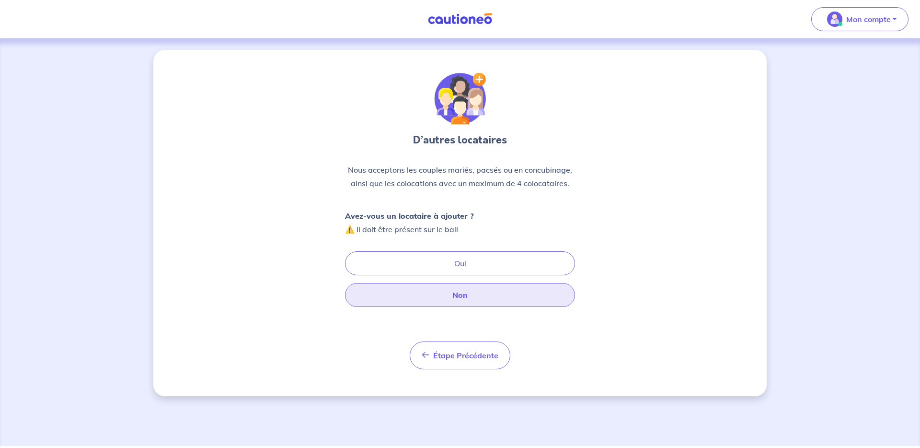
click at [459, 297] on button "Non" at bounding box center [460, 295] width 230 height 24
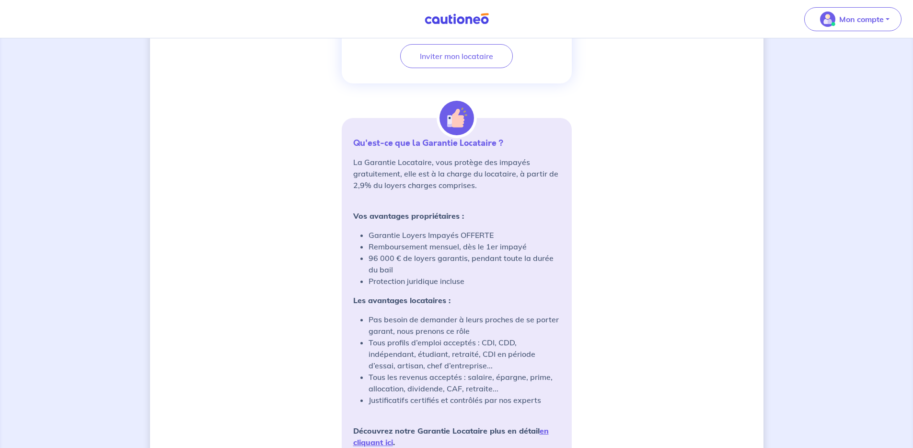
scroll to position [715, 0]
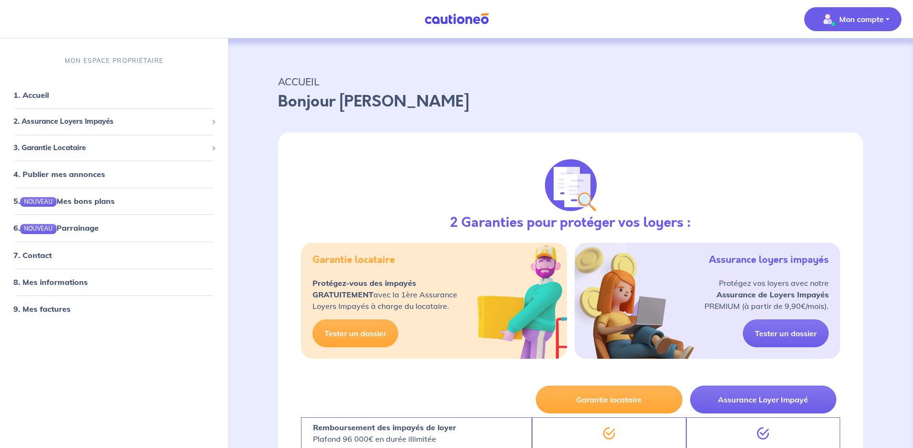
click at [862, 17] on p "Mon compte" at bounding box center [861, 19] width 45 height 12
click at [639, 97] on p "Bonjour Vivien" at bounding box center [570, 101] width 585 height 23
click at [89, 121] on span "2. Assurance Loyers Impayés" at bounding box center [110, 121] width 194 height 11
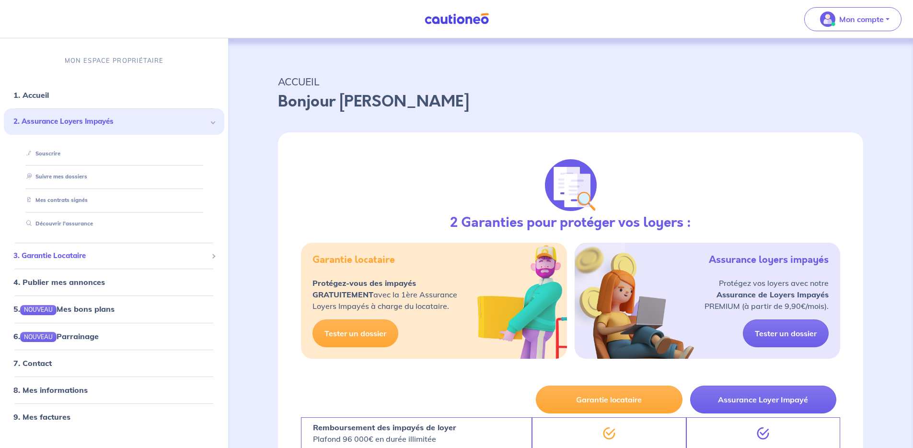
click at [85, 263] on div "3. Garantie Locataire" at bounding box center [114, 255] width 220 height 19
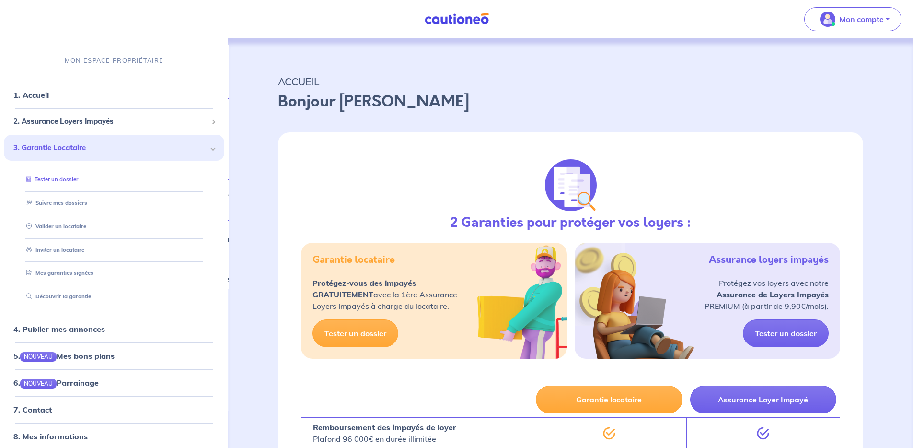
click at [58, 182] on link "Tester un dossier" at bounding box center [51, 179] width 56 height 7
click at [458, 19] on img at bounding box center [457, 19] width 72 height 12
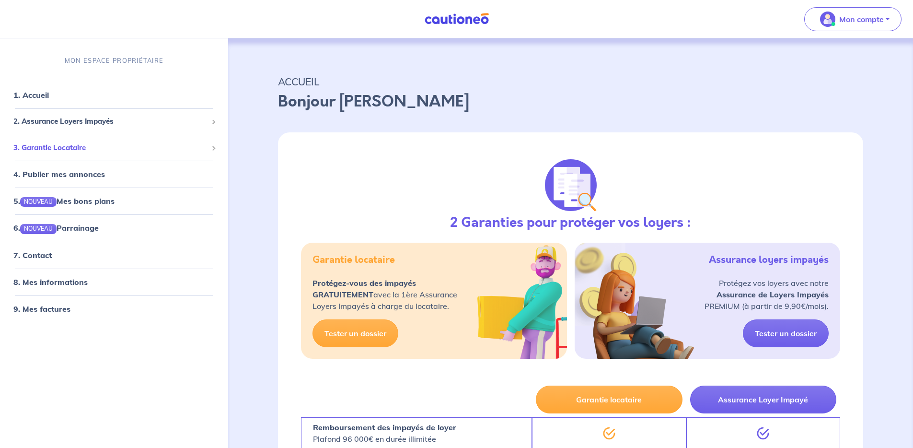
click at [98, 144] on span "3. Garantie Locataire" at bounding box center [110, 147] width 194 height 11
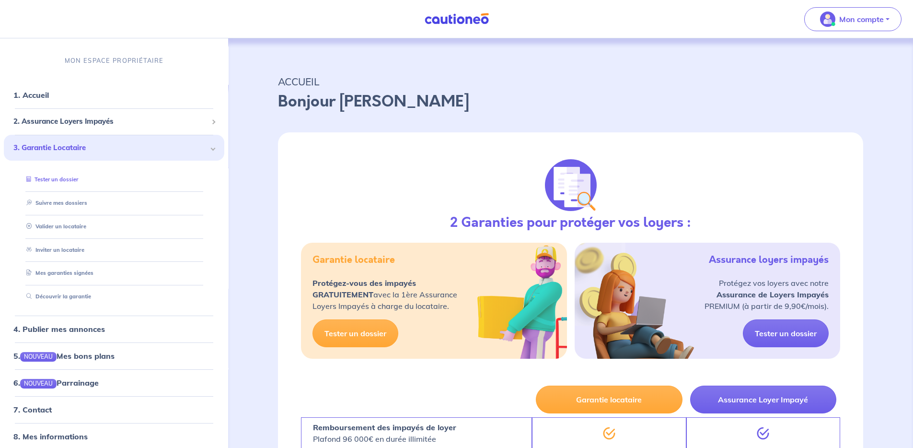
click at [69, 183] on link "Tester un dossier" at bounding box center [51, 179] width 56 height 7
